Goal: Obtain resource: Download file/media

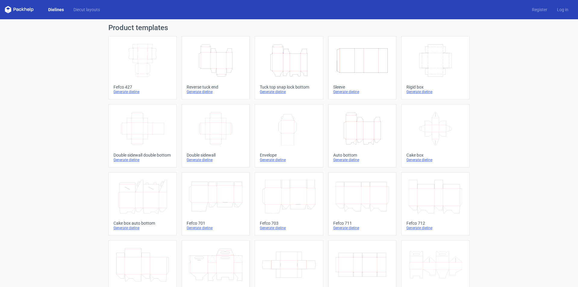
click at [156, 195] on icon at bounding box center [142, 197] width 53 height 34
click at [362, 132] on icon "Height Depth Width" at bounding box center [362, 129] width 53 height 34
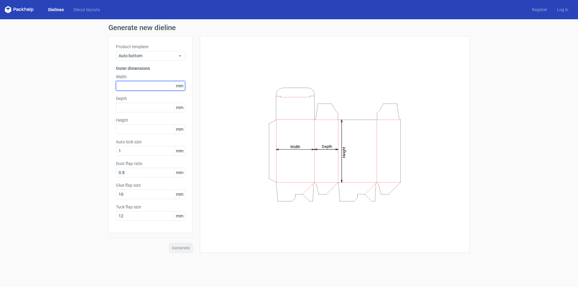
click at [138, 83] on input "text" at bounding box center [150, 86] width 69 height 10
type input "100"
type input "75"
type input "185"
click at [180, 247] on span "Generate" at bounding box center [181, 248] width 18 height 4
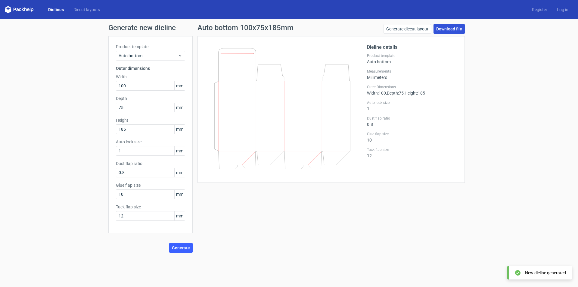
click at [453, 29] on link "Download file" at bounding box center [449, 29] width 31 height 10
click at [443, 28] on link "Download file" at bounding box center [449, 29] width 31 height 10
